Goal: Find specific page/section: Find specific page/section

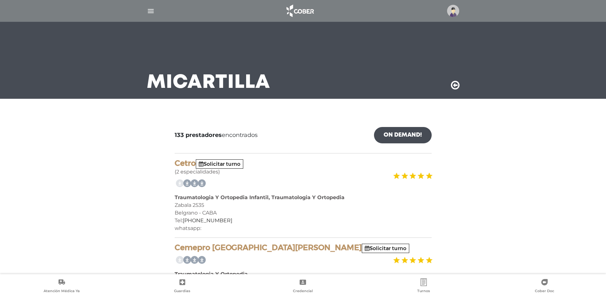
click at [154, 11] on img "button" at bounding box center [151, 11] width 8 height 8
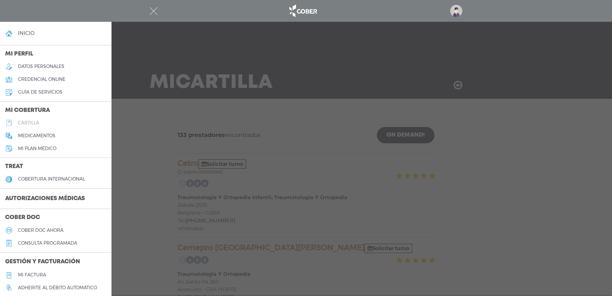
click at [27, 121] on h5 "cartilla" at bounding box center [28, 122] width 21 height 5
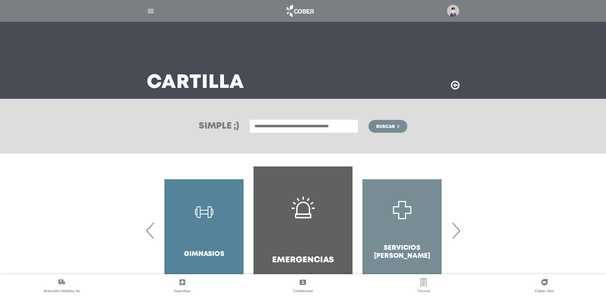
click at [273, 127] on input "text" at bounding box center [303, 126] width 109 height 14
click at [262, 139] on div "[PERSON_NAME]" at bounding box center [303, 140] width 106 height 8
type input "********"
click at [385, 127] on span "Buscar" at bounding box center [385, 126] width 19 height 4
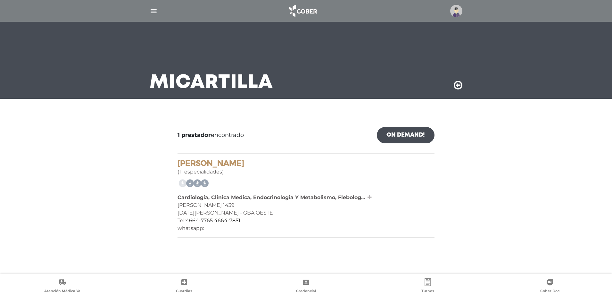
click at [369, 196] on icon at bounding box center [369, 196] width 4 height 5
